Goal: Task Accomplishment & Management: Manage account settings

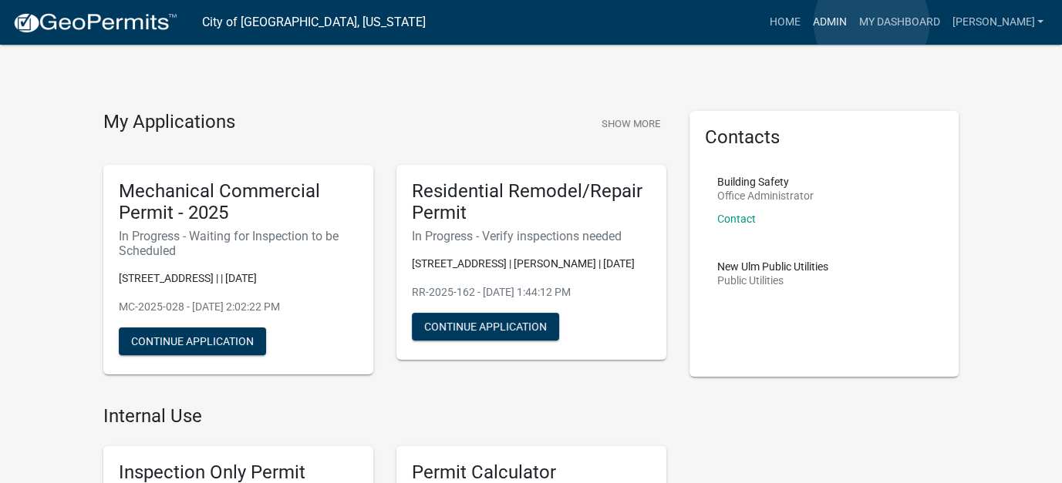
click at [852, 23] on link "Admin" at bounding box center [829, 22] width 46 height 29
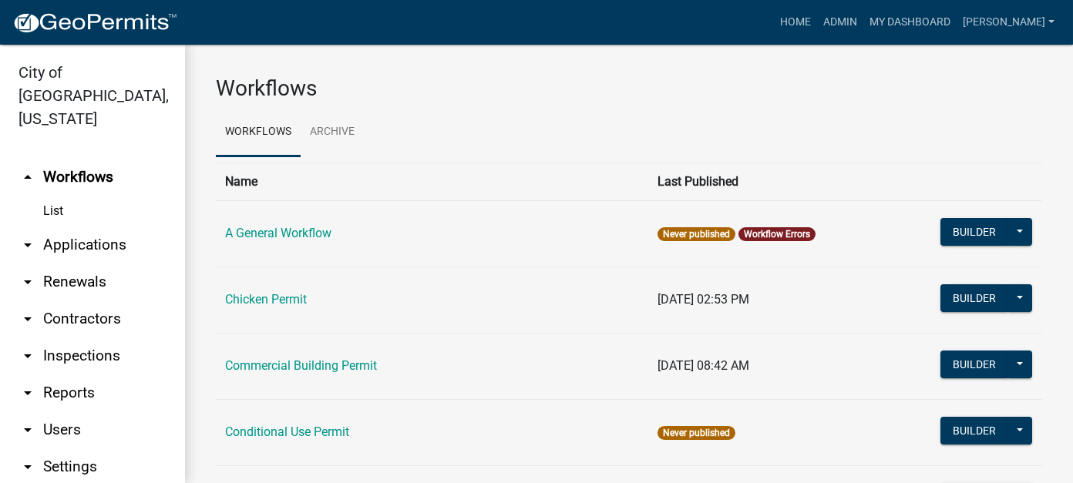
click at [84, 227] on link "arrow_drop_down Applications" at bounding box center [92, 245] width 185 height 37
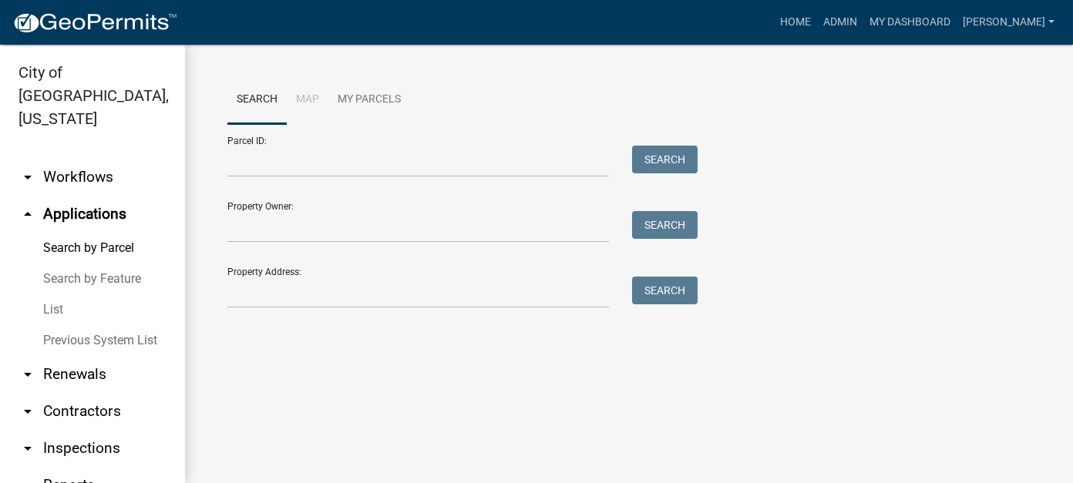
click at [52, 295] on link "List" at bounding box center [92, 310] width 185 height 31
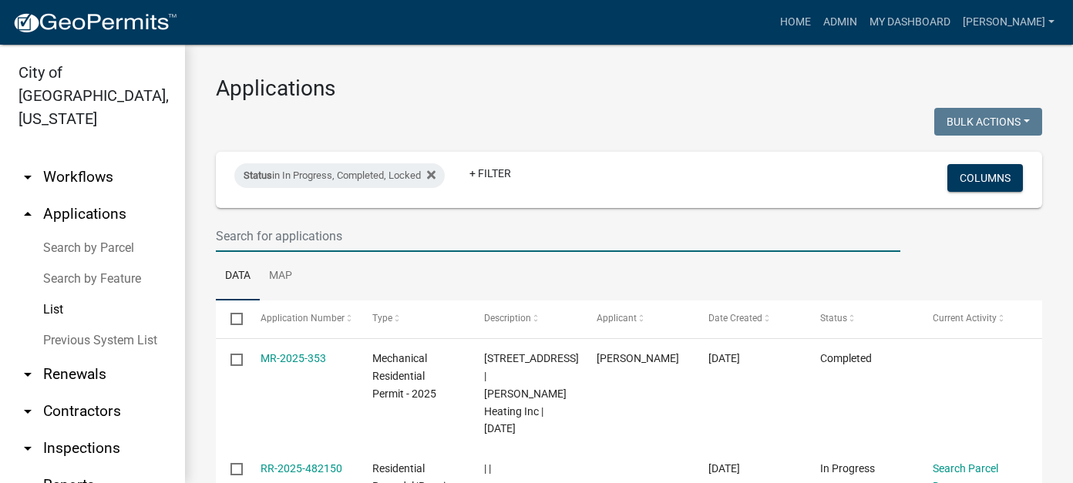
click at [265, 241] on input "text" at bounding box center [558, 237] width 685 height 32
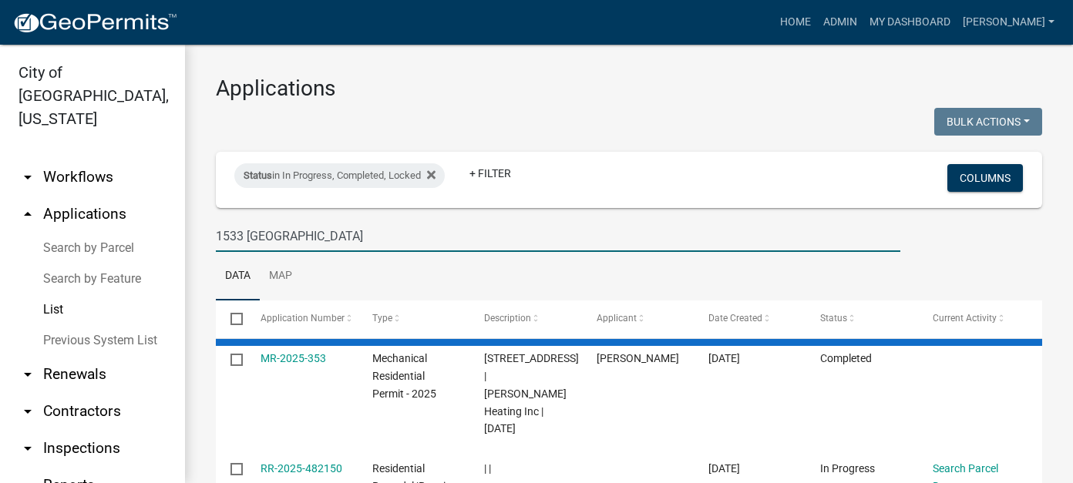
type input "1533 [GEOGRAPHIC_DATA]"
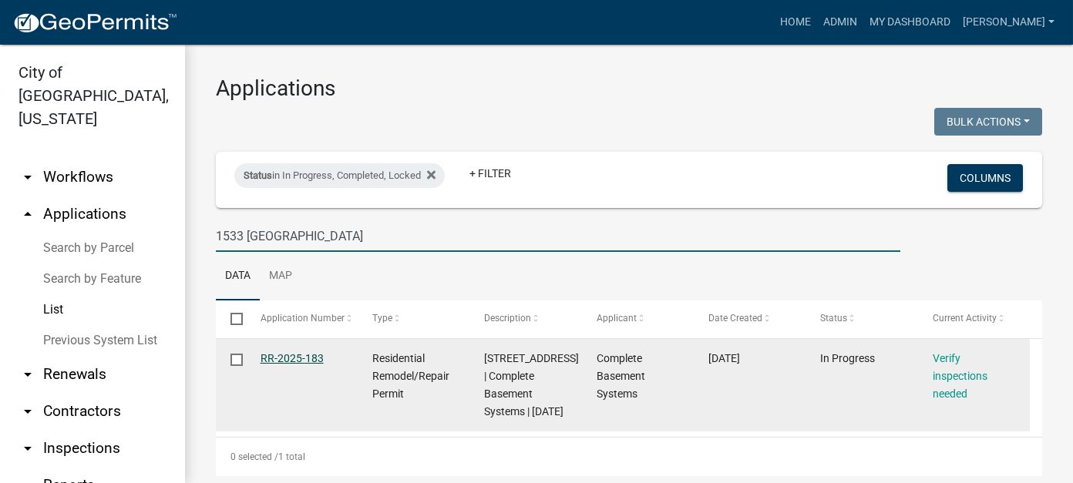
click at [271, 358] on link "RR-2025-183" at bounding box center [292, 358] width 63 height 12
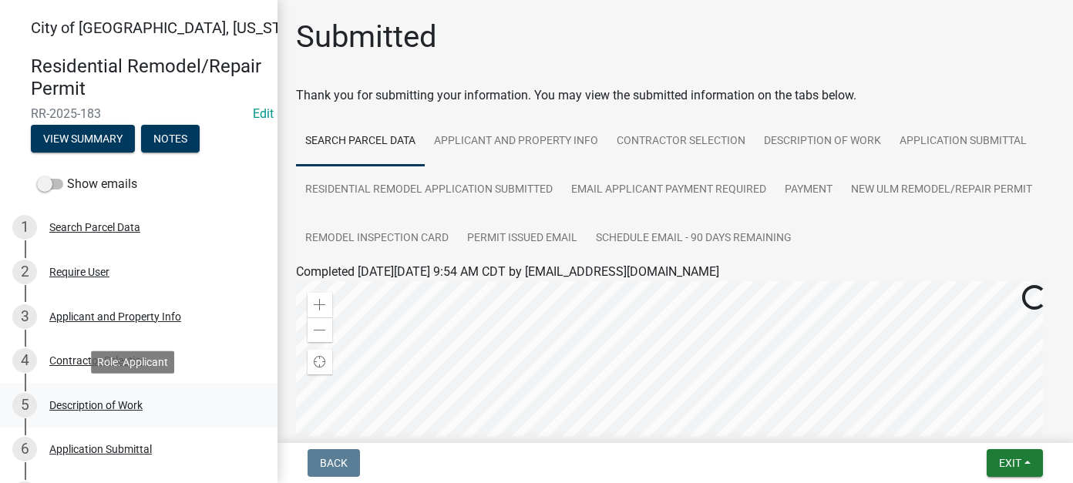
click at [97, 403] on div "Description of Work" at bounding box center [95, 405] width 93 height 11
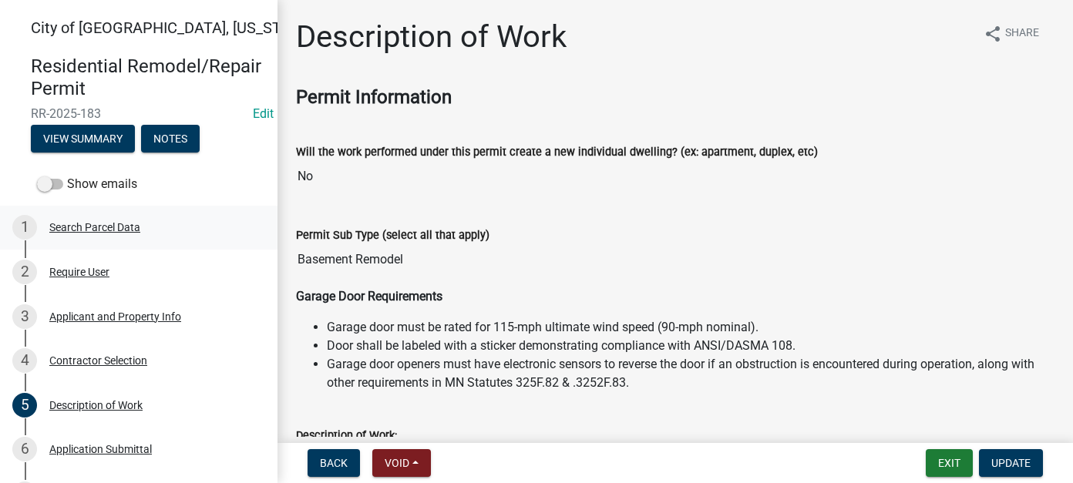
click at [93, 238] on div "1 Search Parcel Data" at bounding box center [132, 227] width 241 height 25
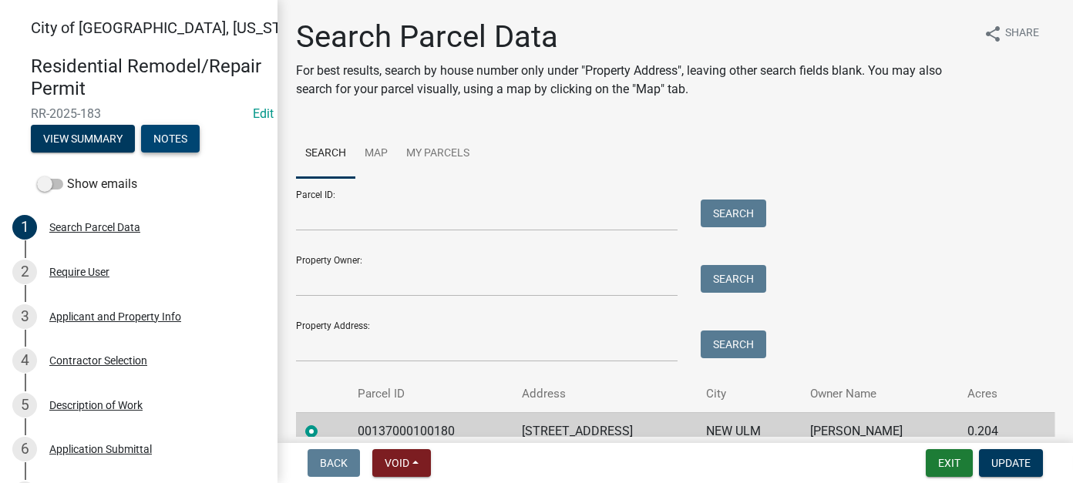
click at [169, 146] on button "Notes" at bounding box center [170, 139] width 59 height 28
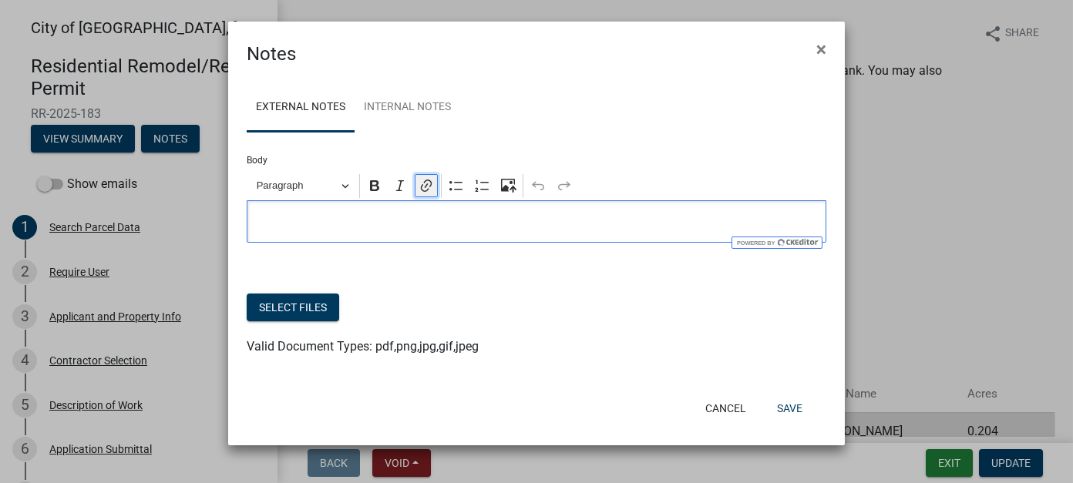
click at [434, 177] on button "Link" at bounding box center [426, 185] width 23 height 23
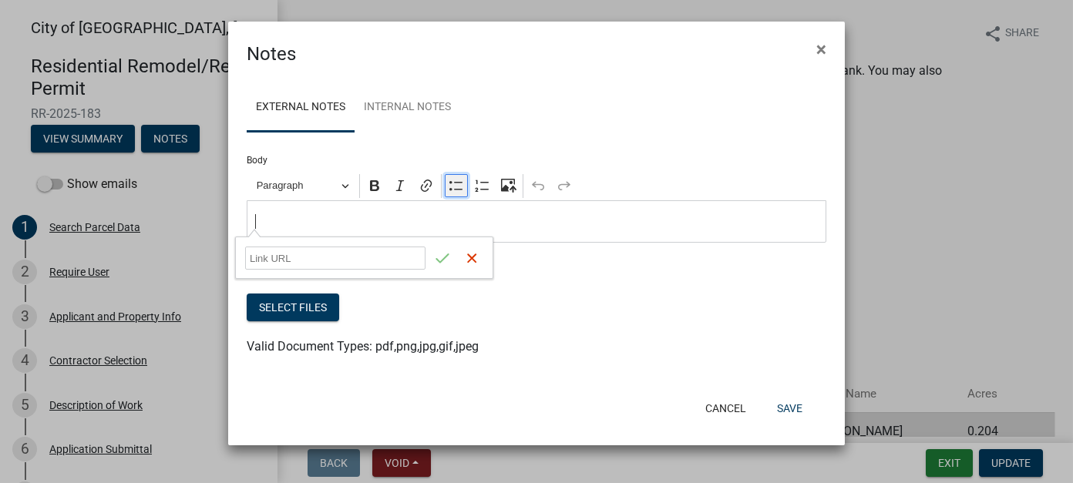
click at [452, 190] on icon "Editor toolbar" at bounding box center [456, 185] width 13 height 9
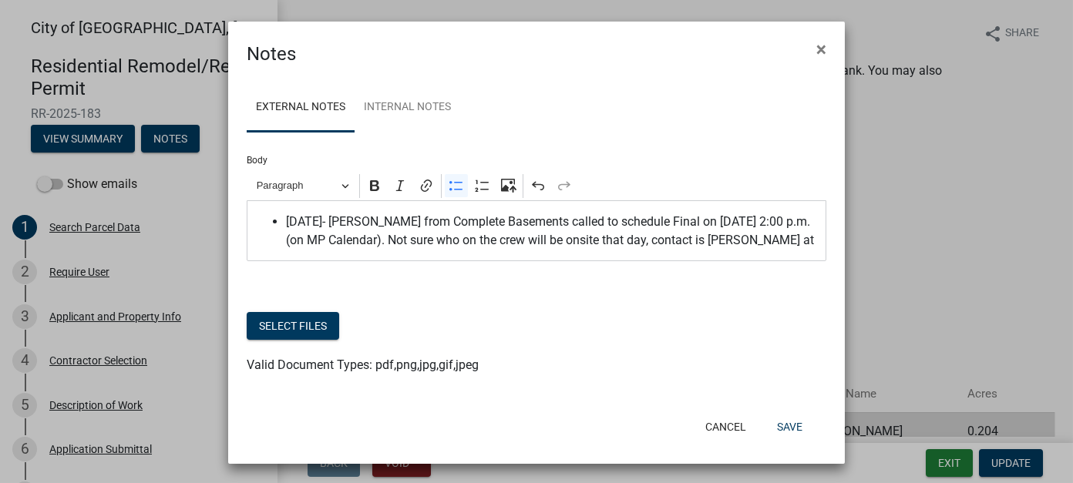
click at [768, 239] on span "[DATE]- [PERSON_NAME] from Complete Basements called to schedule Final on [DATE…" at bounding box center [552, 231] width 533 height 37
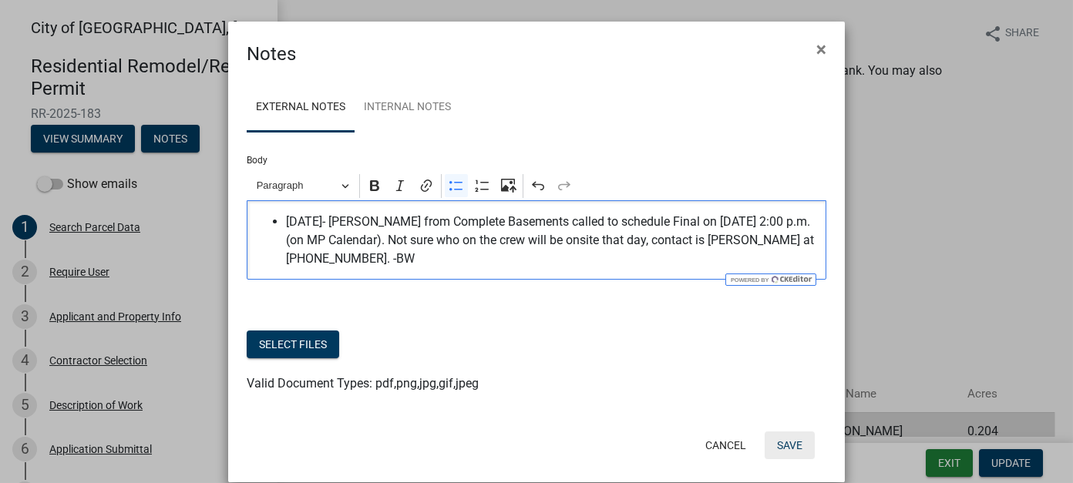
click at [799, 444] on button "Save" at bounding box center [790, 446] width 50 height 28
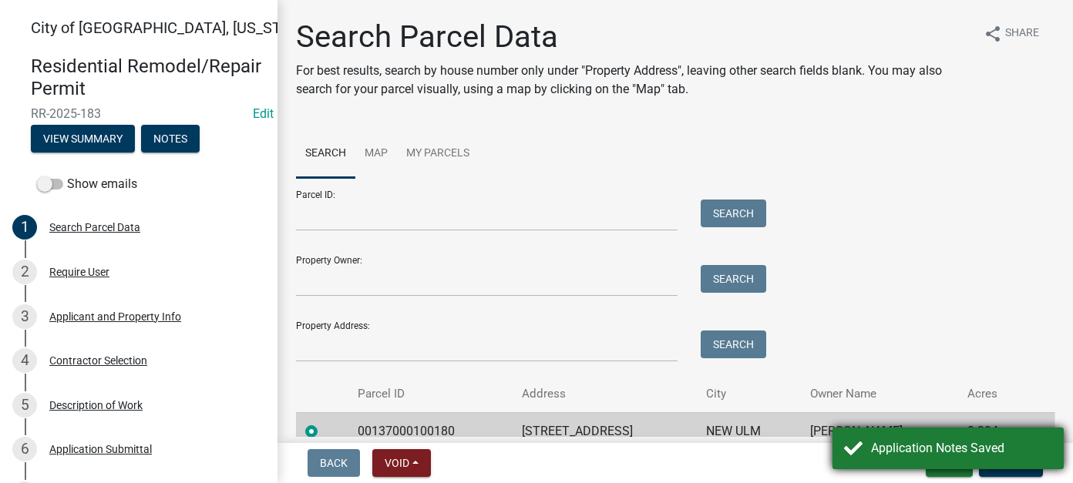
click at [916, 448] on div "Application Notes Saved" at bounding box center [961, 448] width 181 height 19
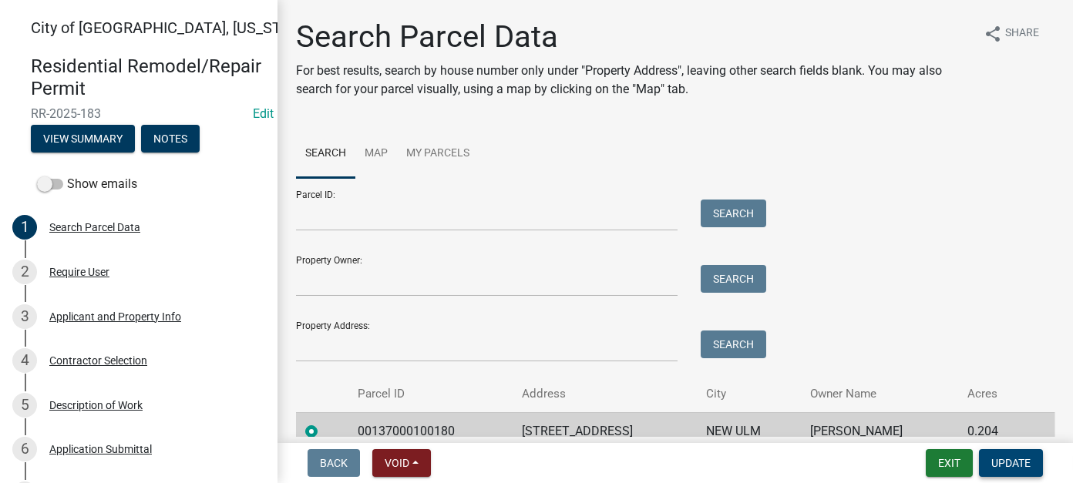
click at [1005, 470] on button "Update" at bounding box center [1011, 464] width 64 height 28
